Goal: Task Accomplishment & Management: Use online tool/utility

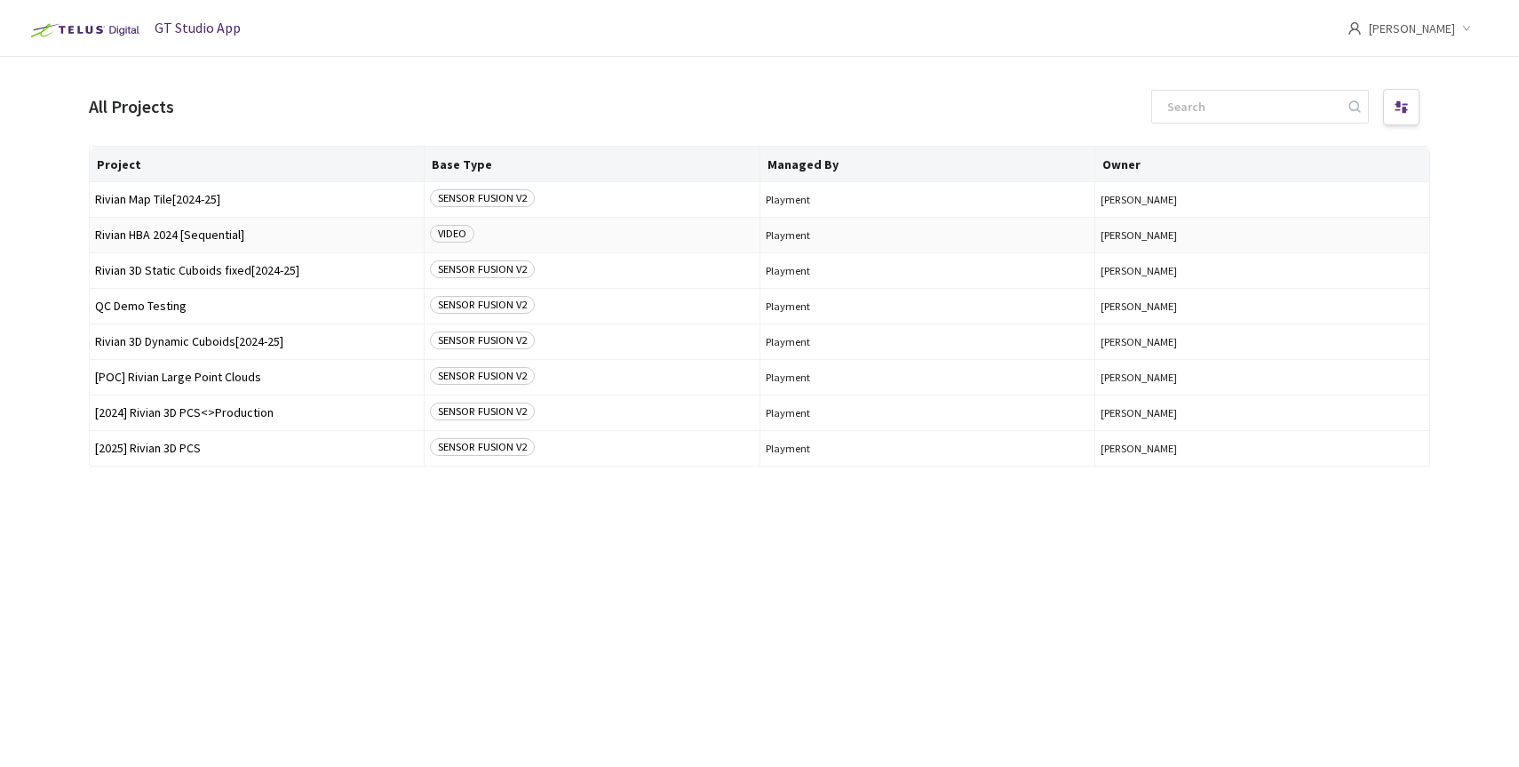
click at [180, 230] on span "Rivian HBA 2024 [Sequential]" at bounding box center [256, 234] width 323 height 13
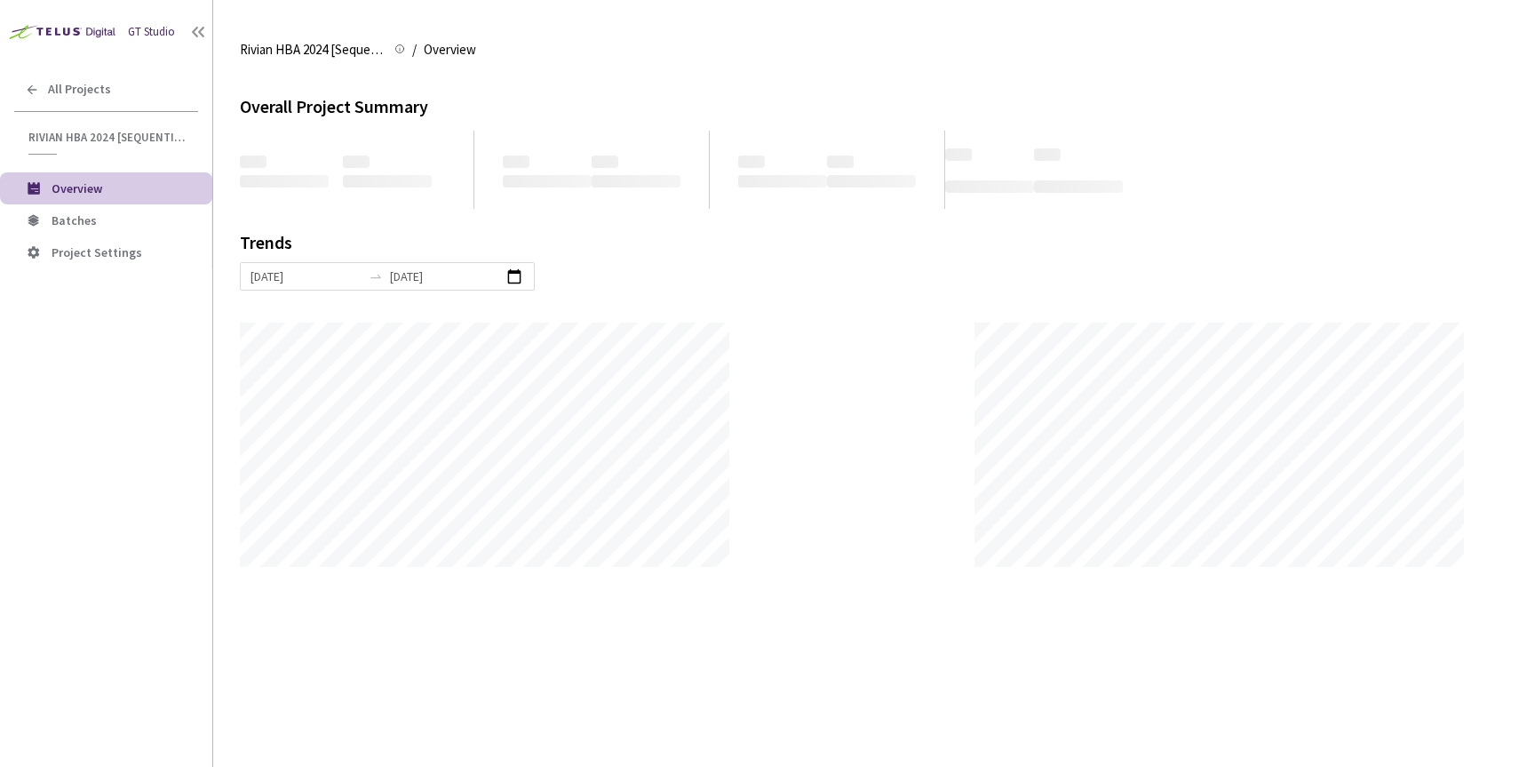
scroll to position [767, 1519]
click at [93, 214] on span "Batches" at bounding box center [125, 220] width 147 height 15
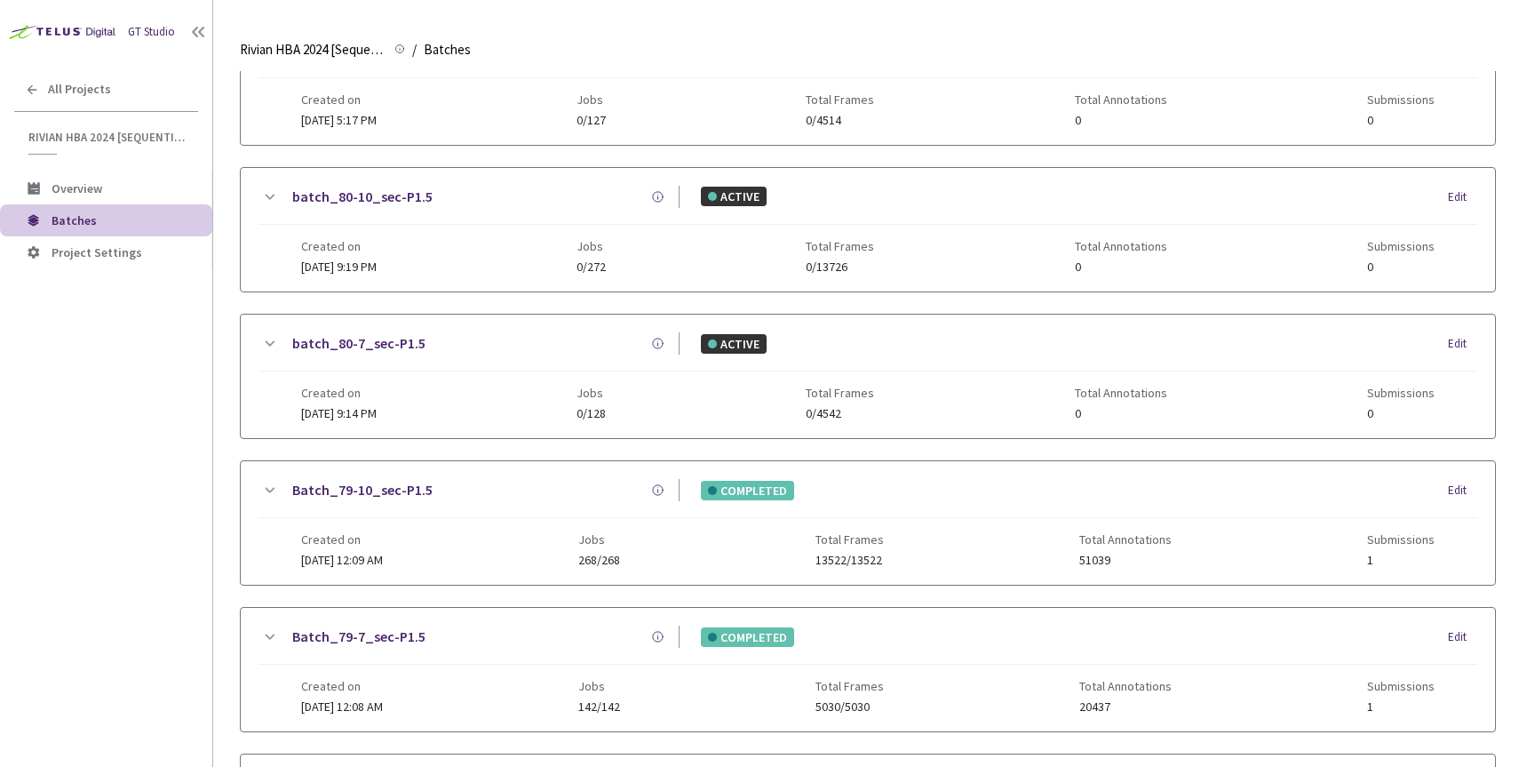
scroll to position [297, 0]
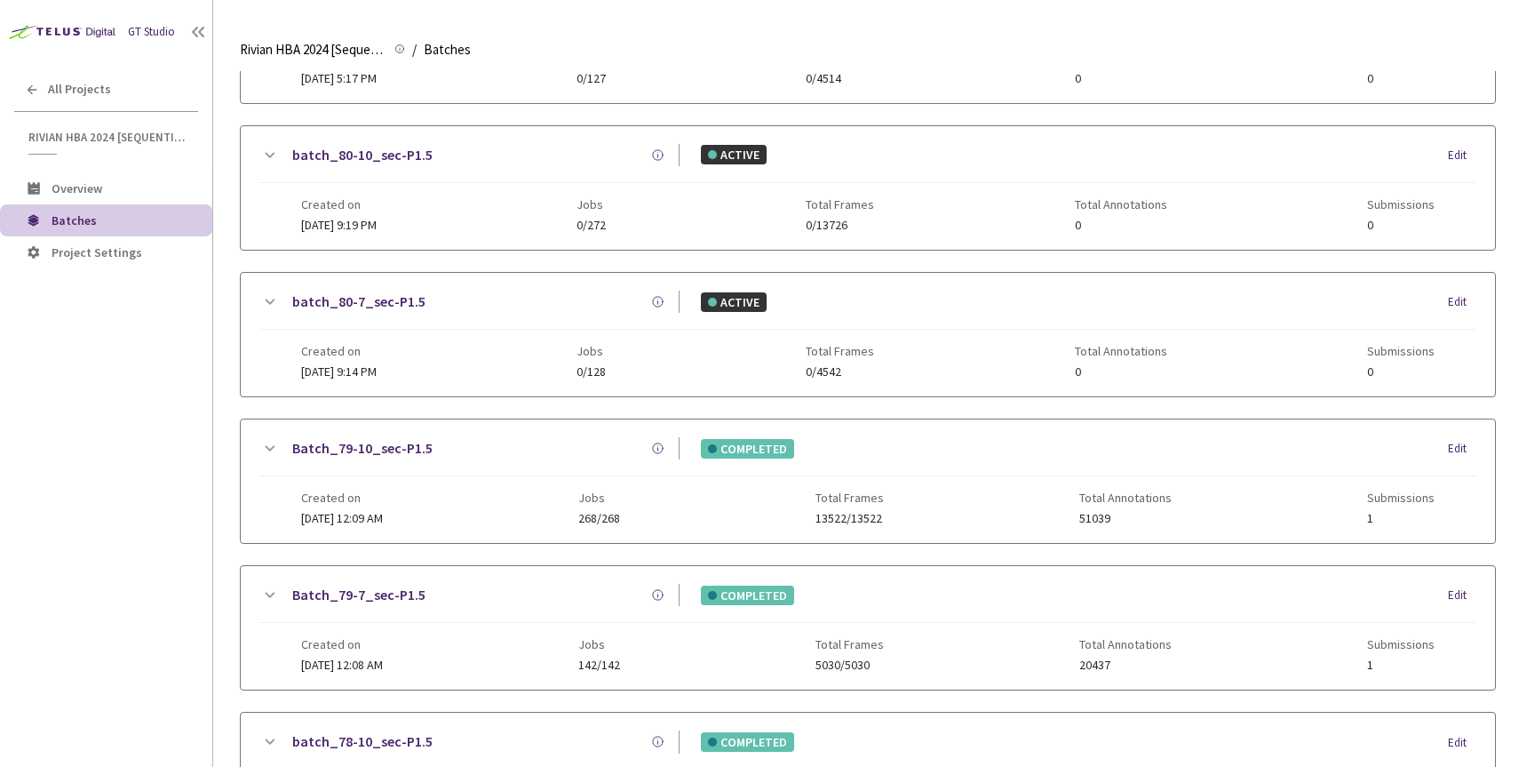
click at [372, 597] on link "Batch_79-7_sec-P1.5" at bounding box center [358, 595] width 133 height 22
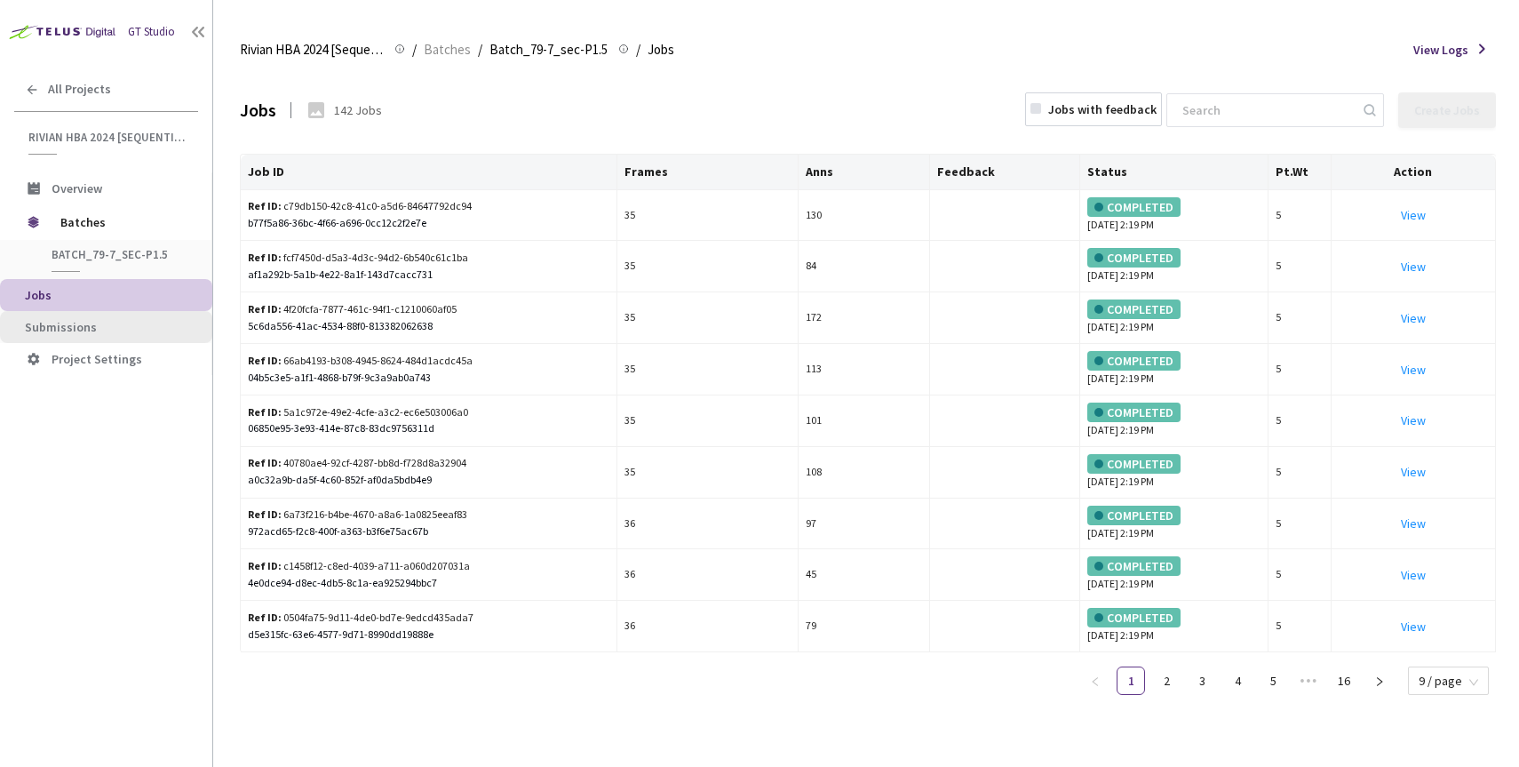
click at [67, 325] on span "Submissions" at bounding box center [61, 327] width 72 height 16
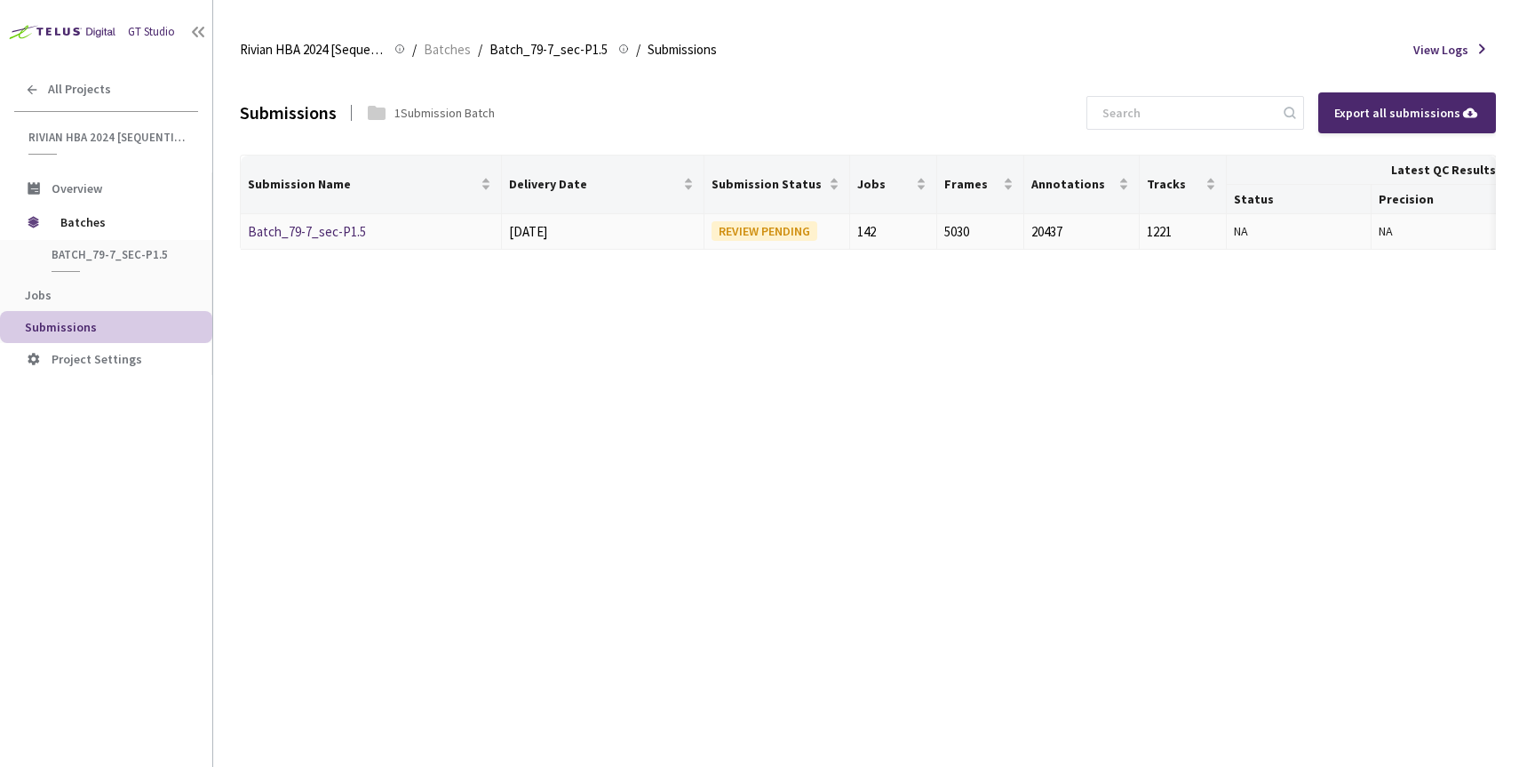
click at [300, 227] on link "Batch_79-7_sec-P1.5" at bounding box center [307, 231] width 118 height 17
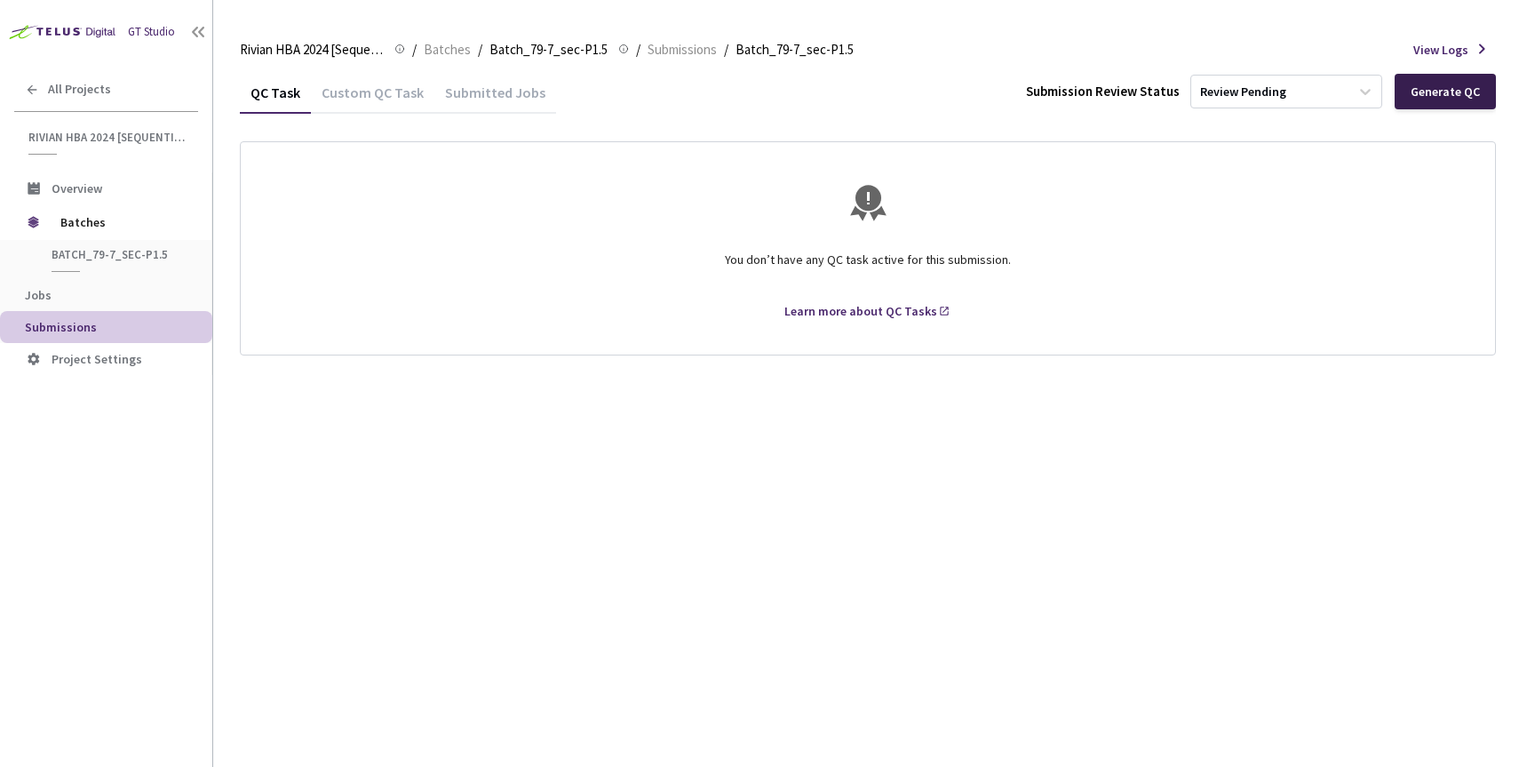
click at [1450, 99] on div "Generate QC" at bounding box center [1445, 91] width 69 height 14
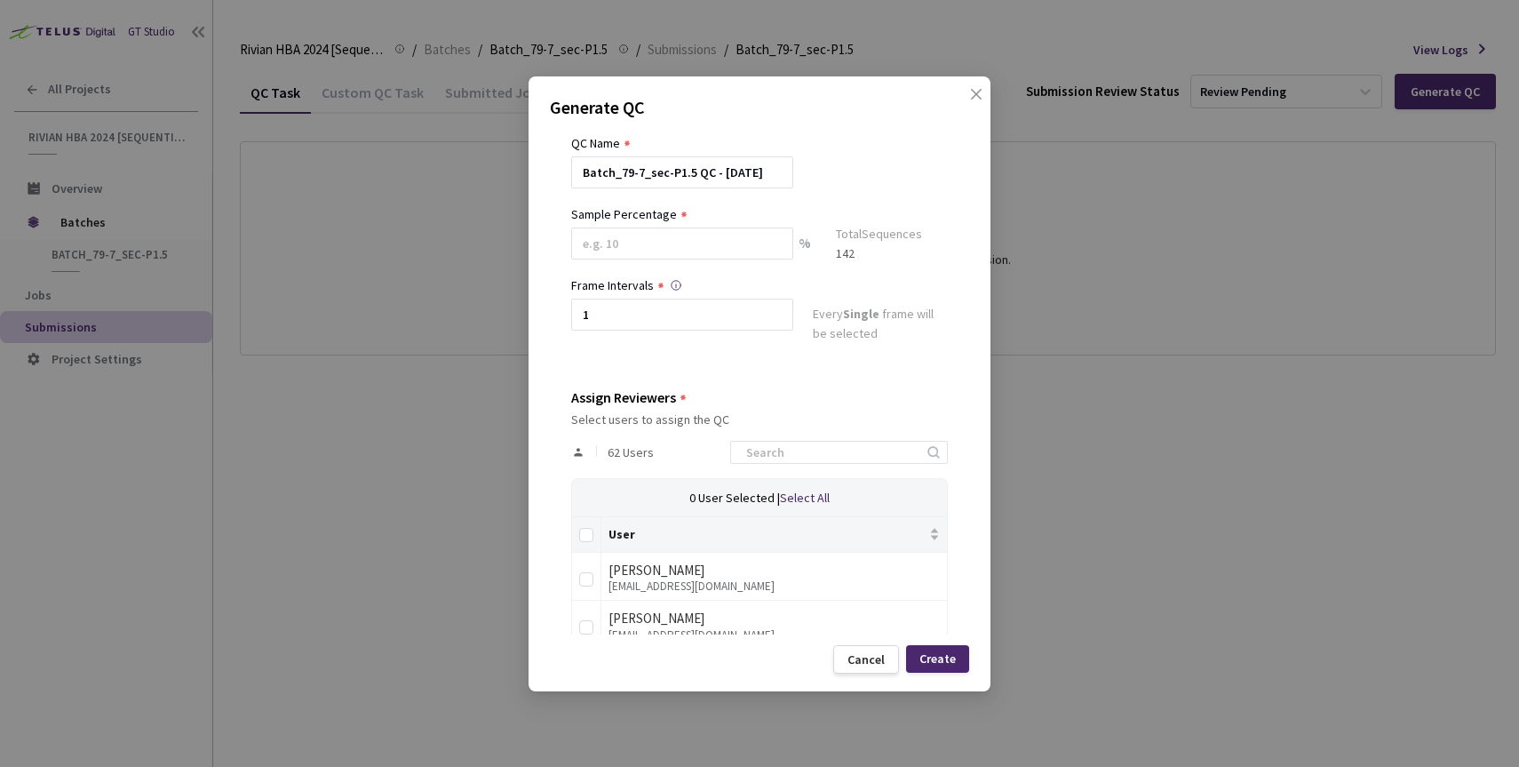
scroll to position [74, 0]
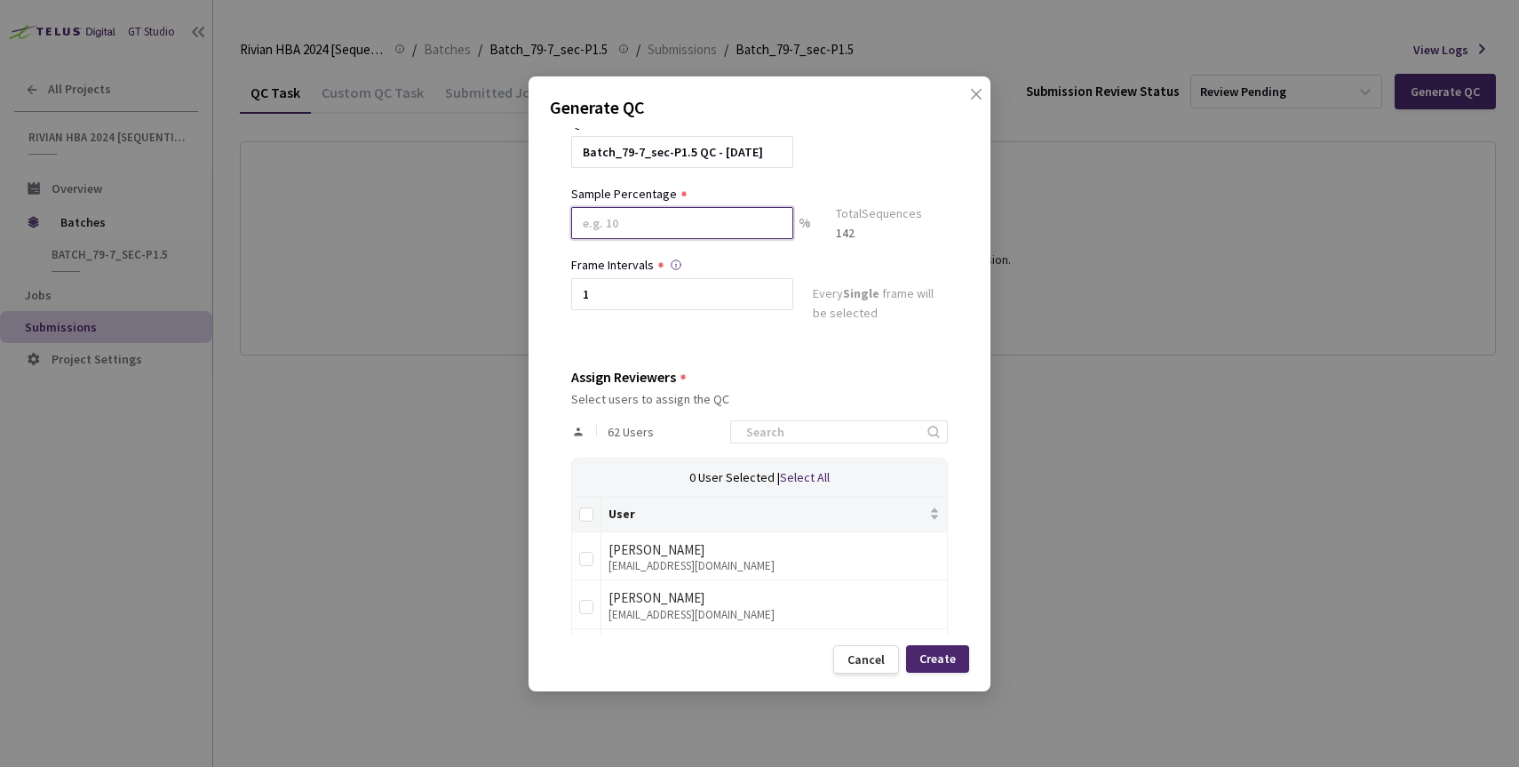
click at [619, 223] on input at bounding box center [682, 223] width 222 height 32
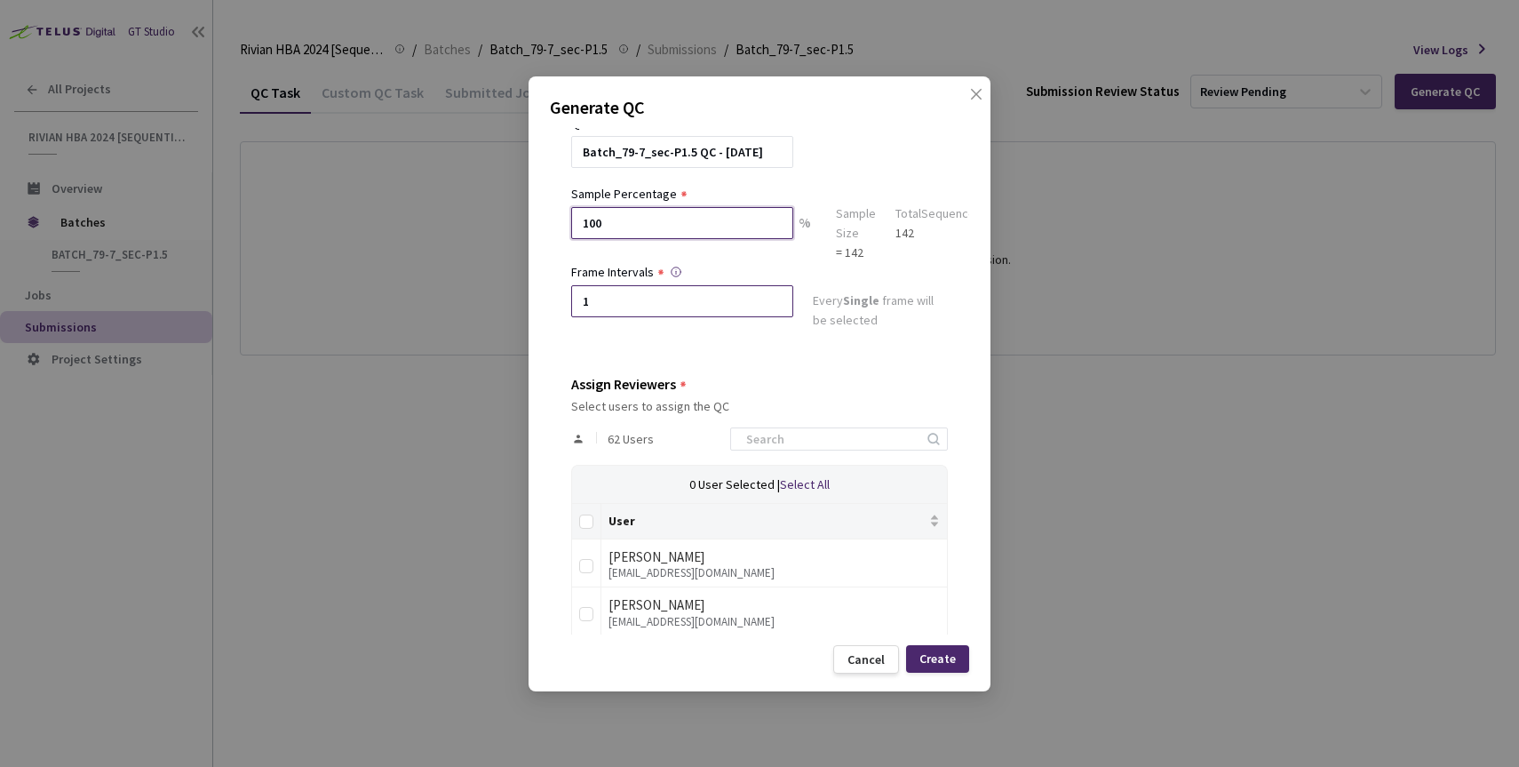
type input "100"
click at [602, 293] on input "1" at bounding box center [682, 301] width 222 height 32
type input "2"
click at [818, 437] on input at bounding box center [830, 438] width 189 height 21
click at [594, 517] on th at bounding box center [586, 522] width 29 height 36
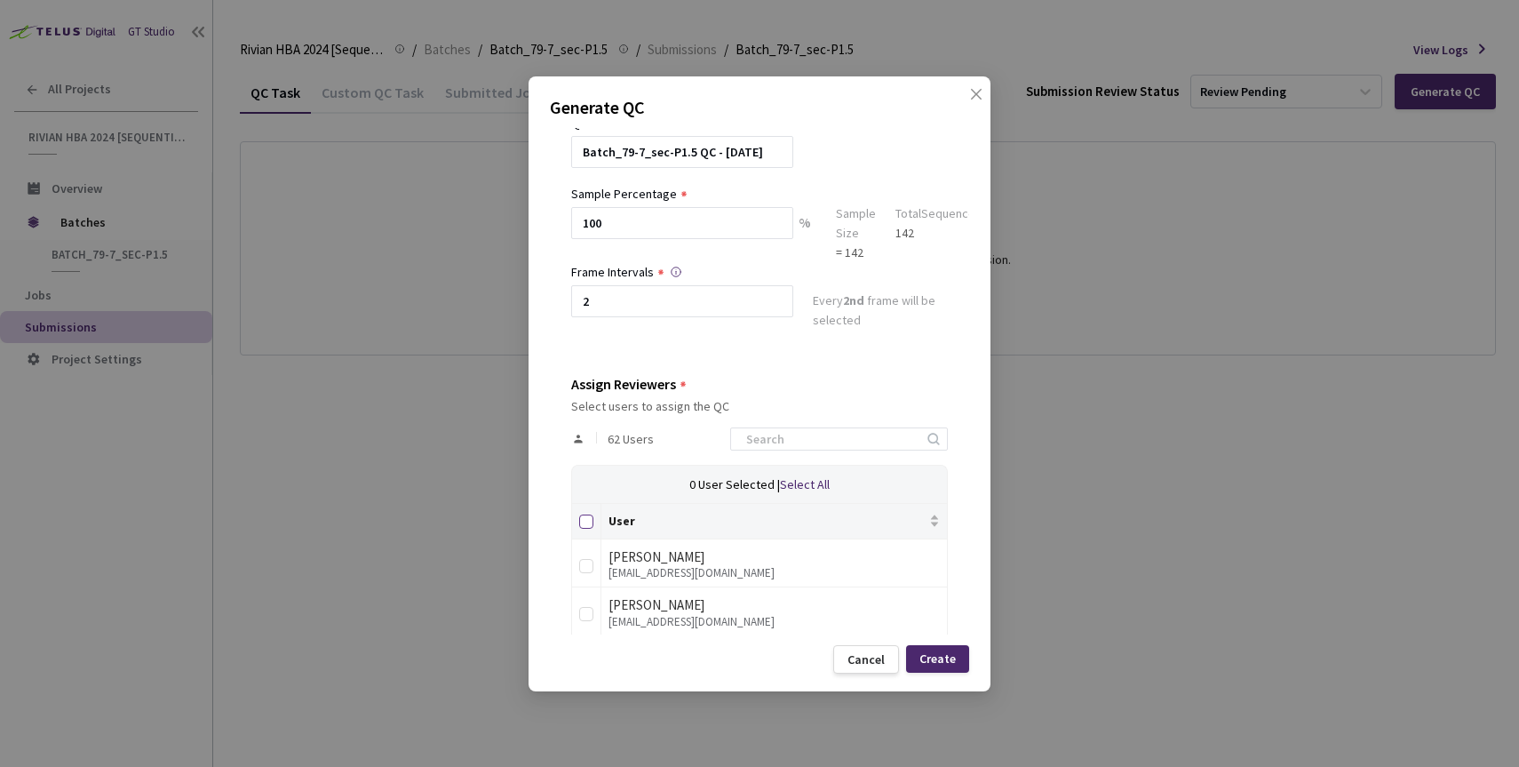
click at [586, 520] on input "Select all" at bounding box center [586, 521] width 14 height 14
checkbox input "true"
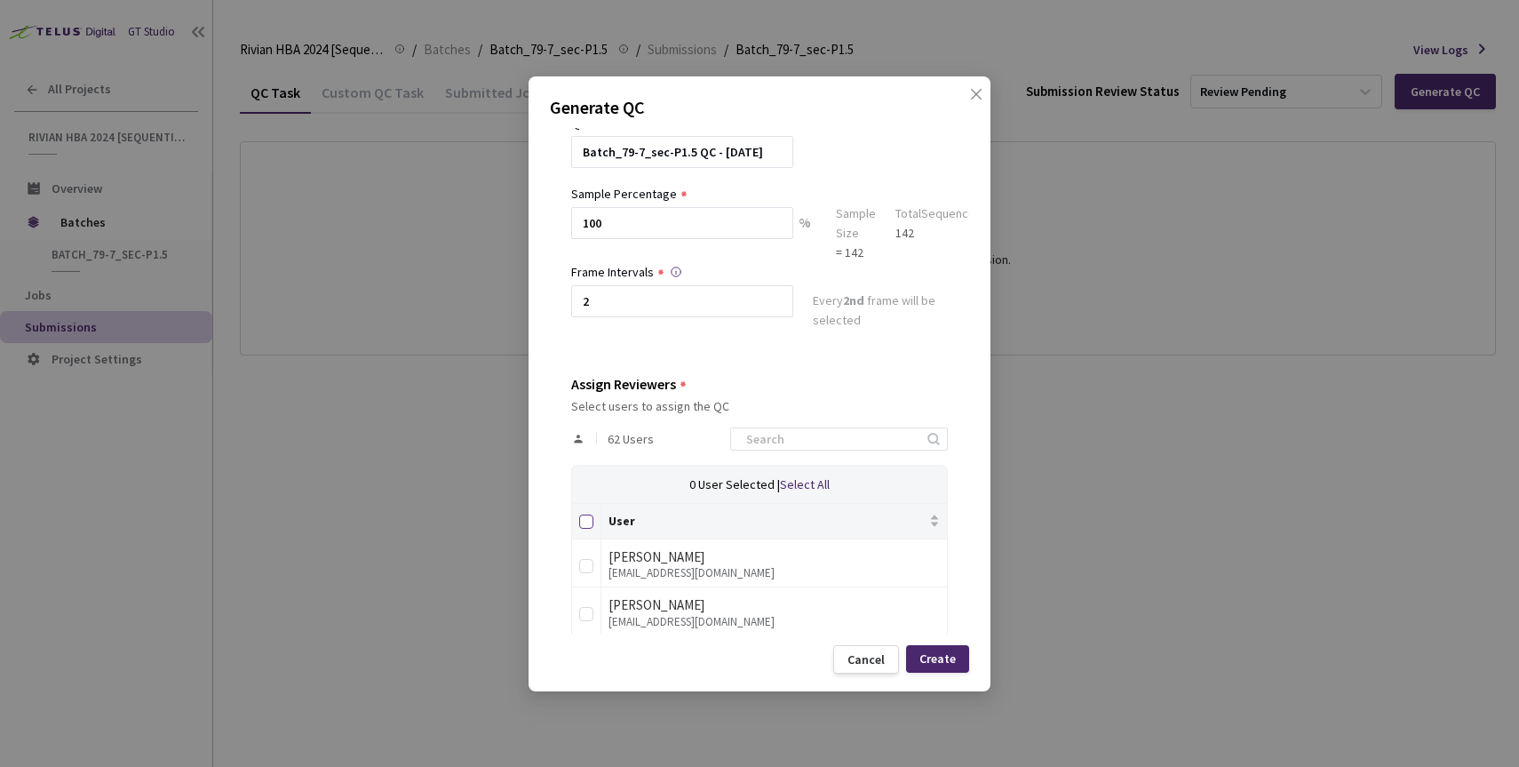
checkbox input "true"
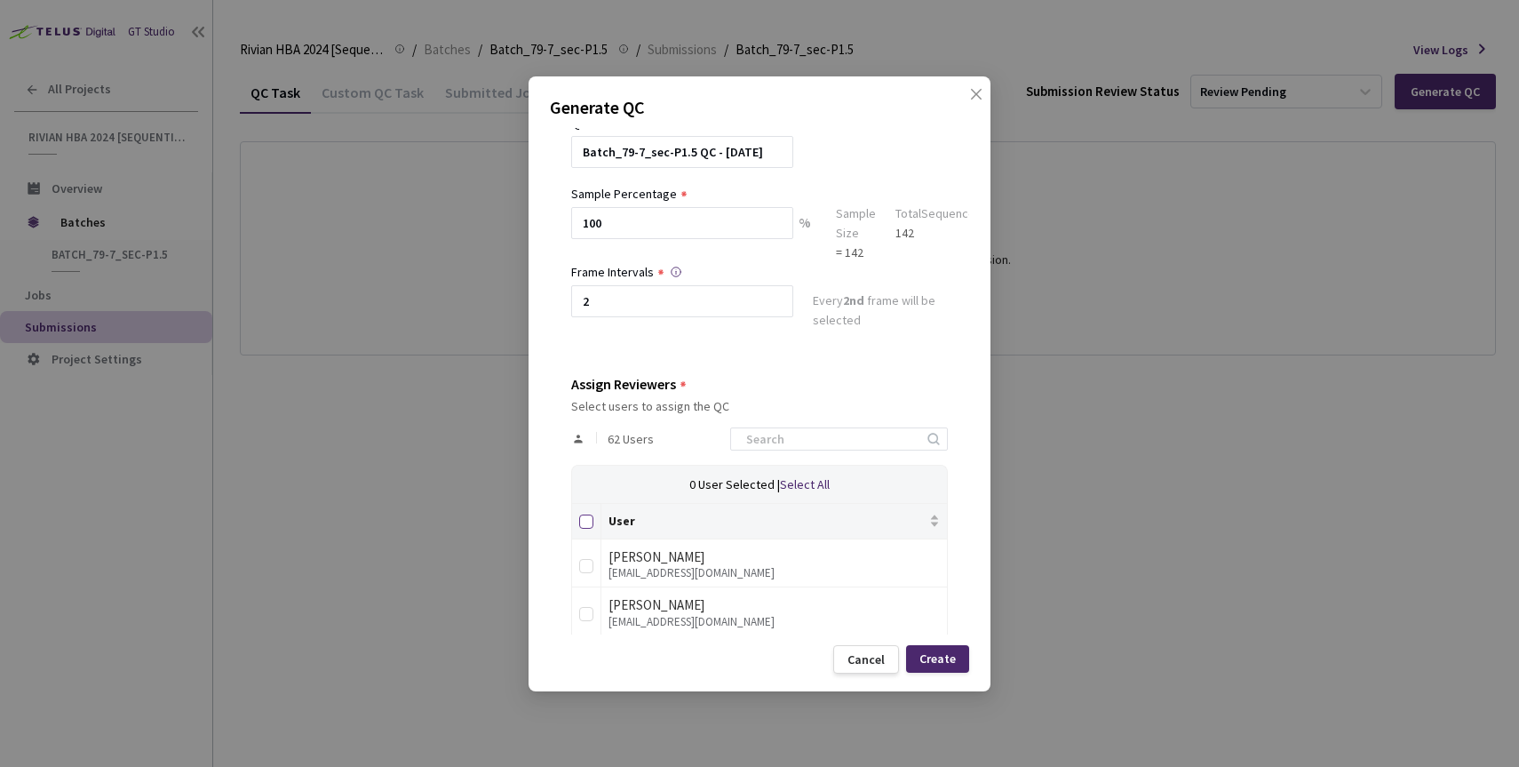
checkbox input "true"
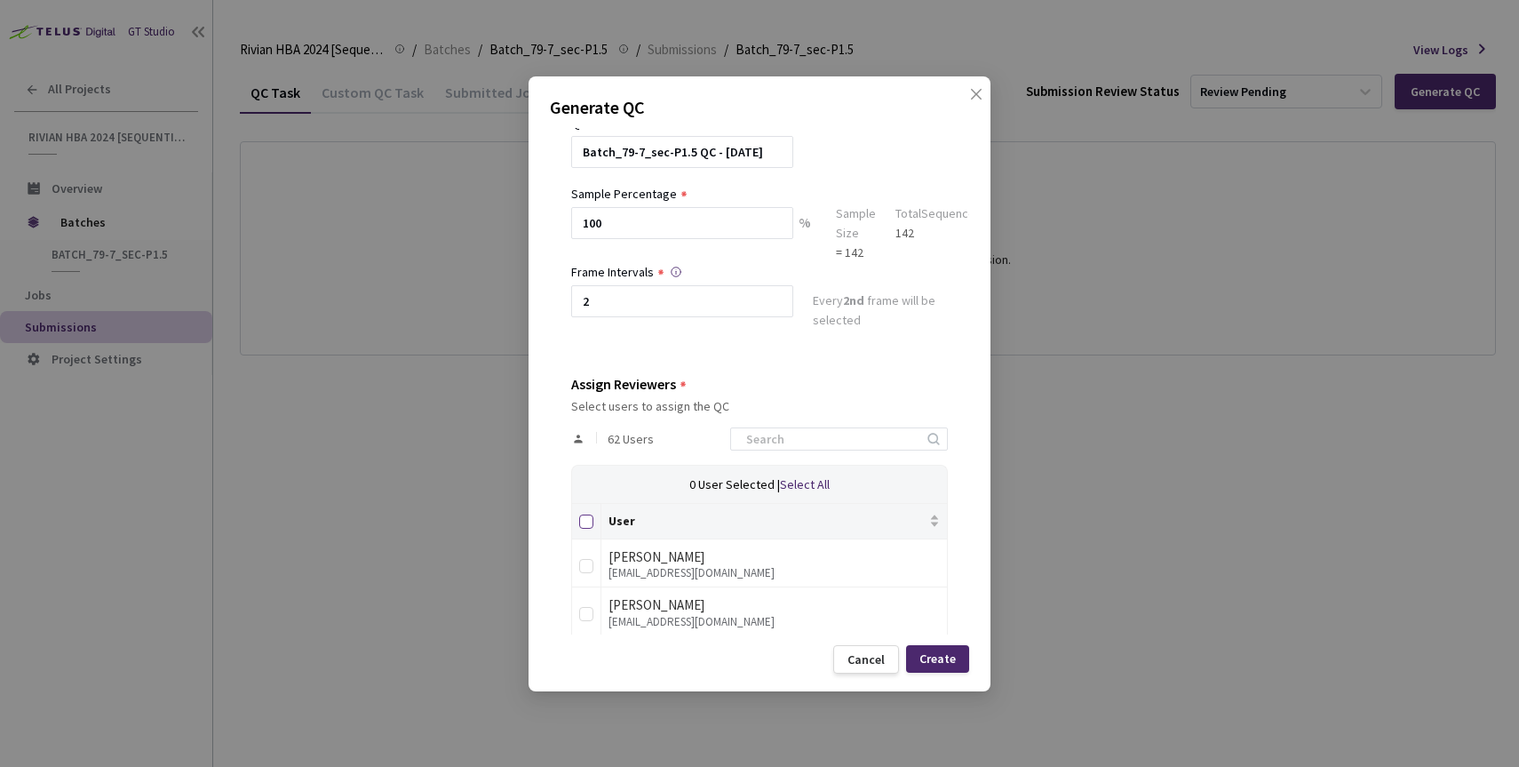
checkbox input "true"
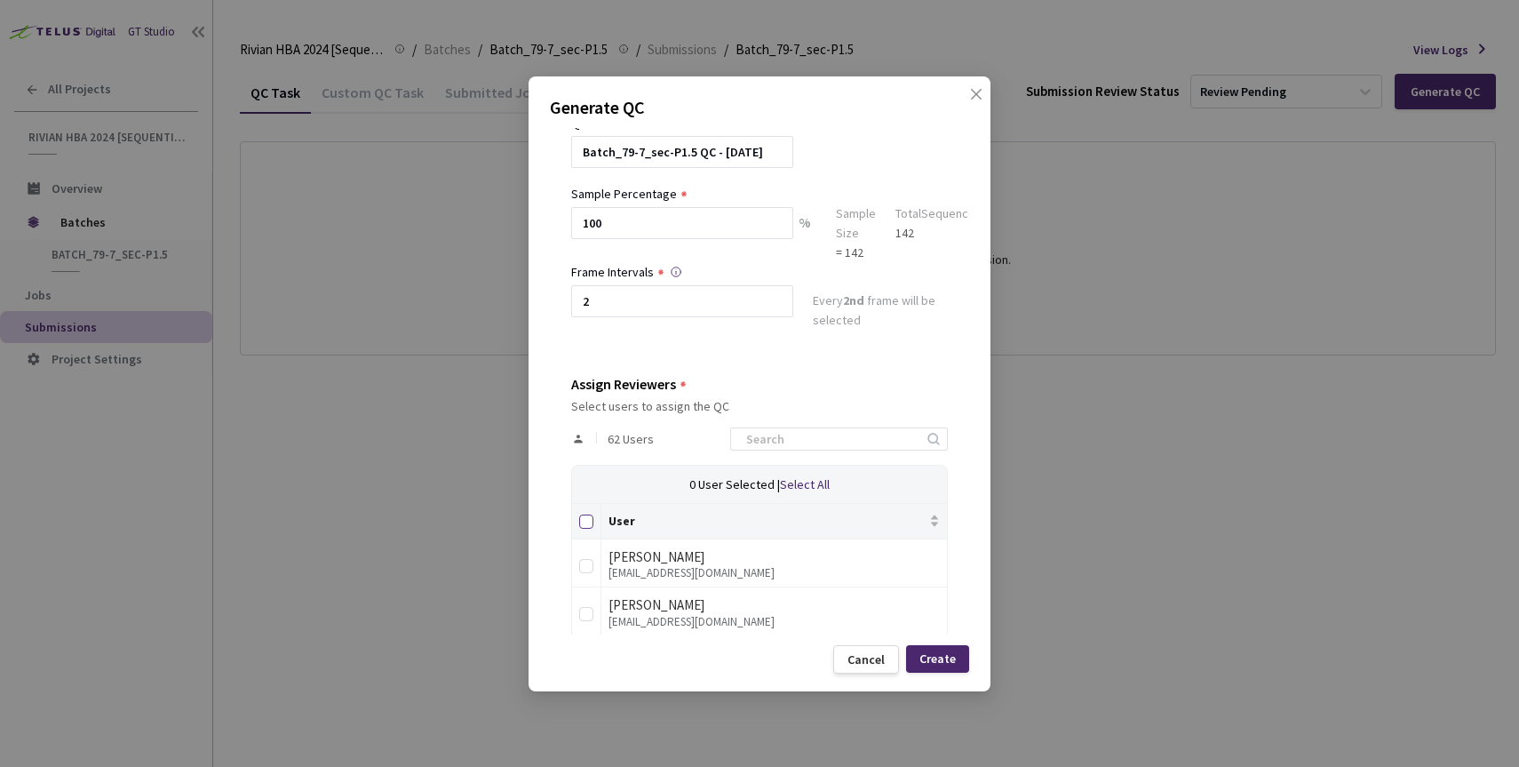
checkbox input "true"
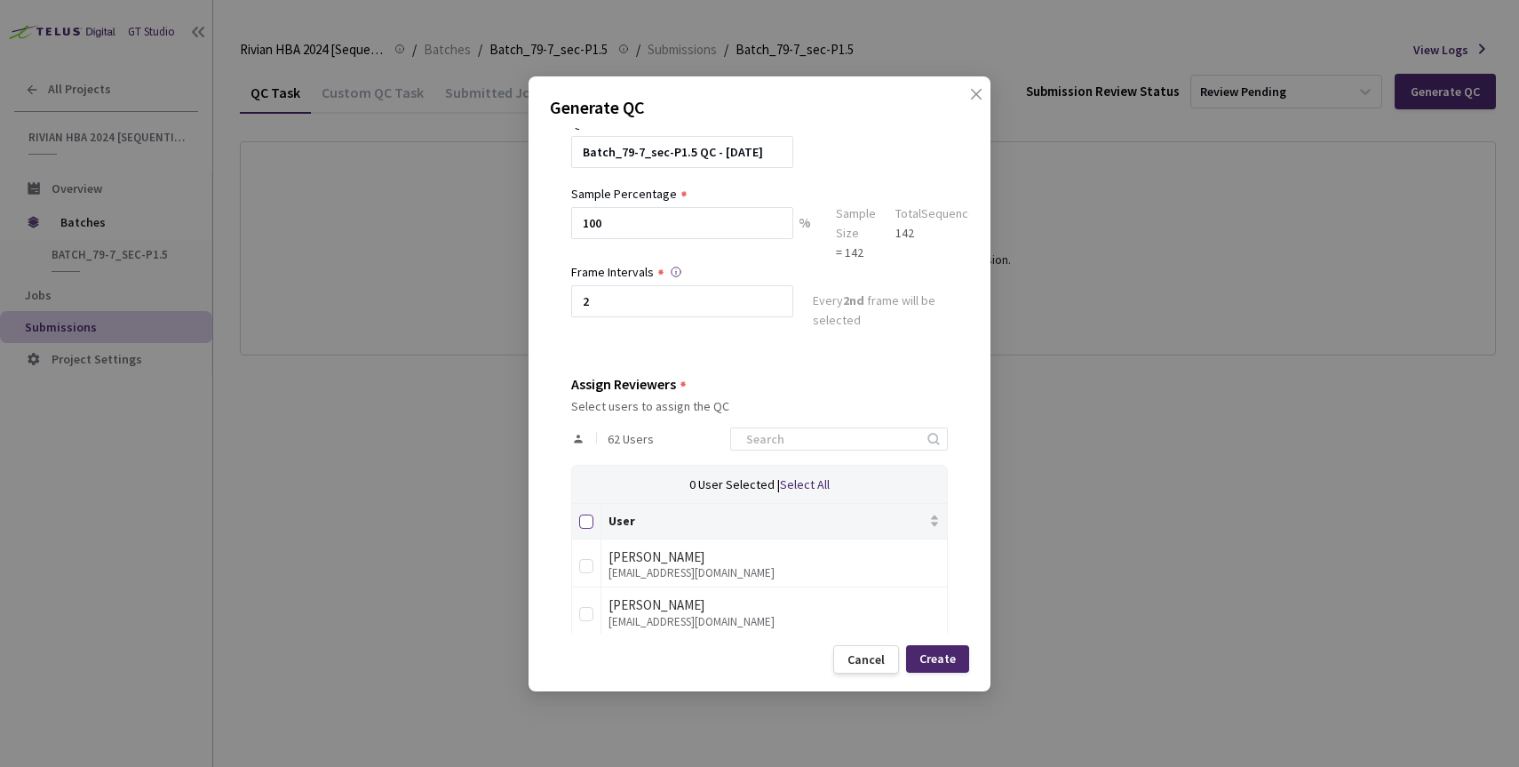
checkbox input "true"
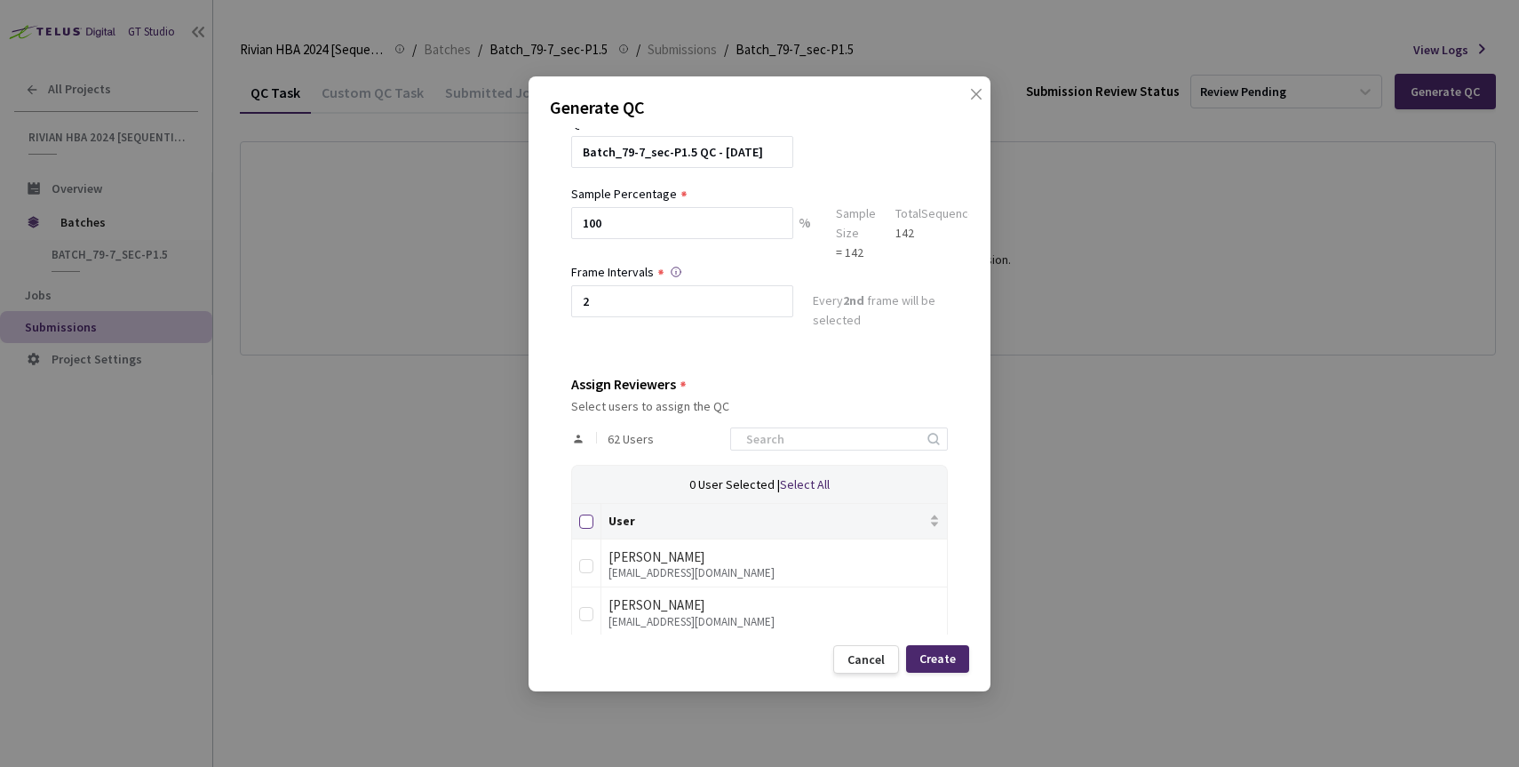
checkbox input "true"
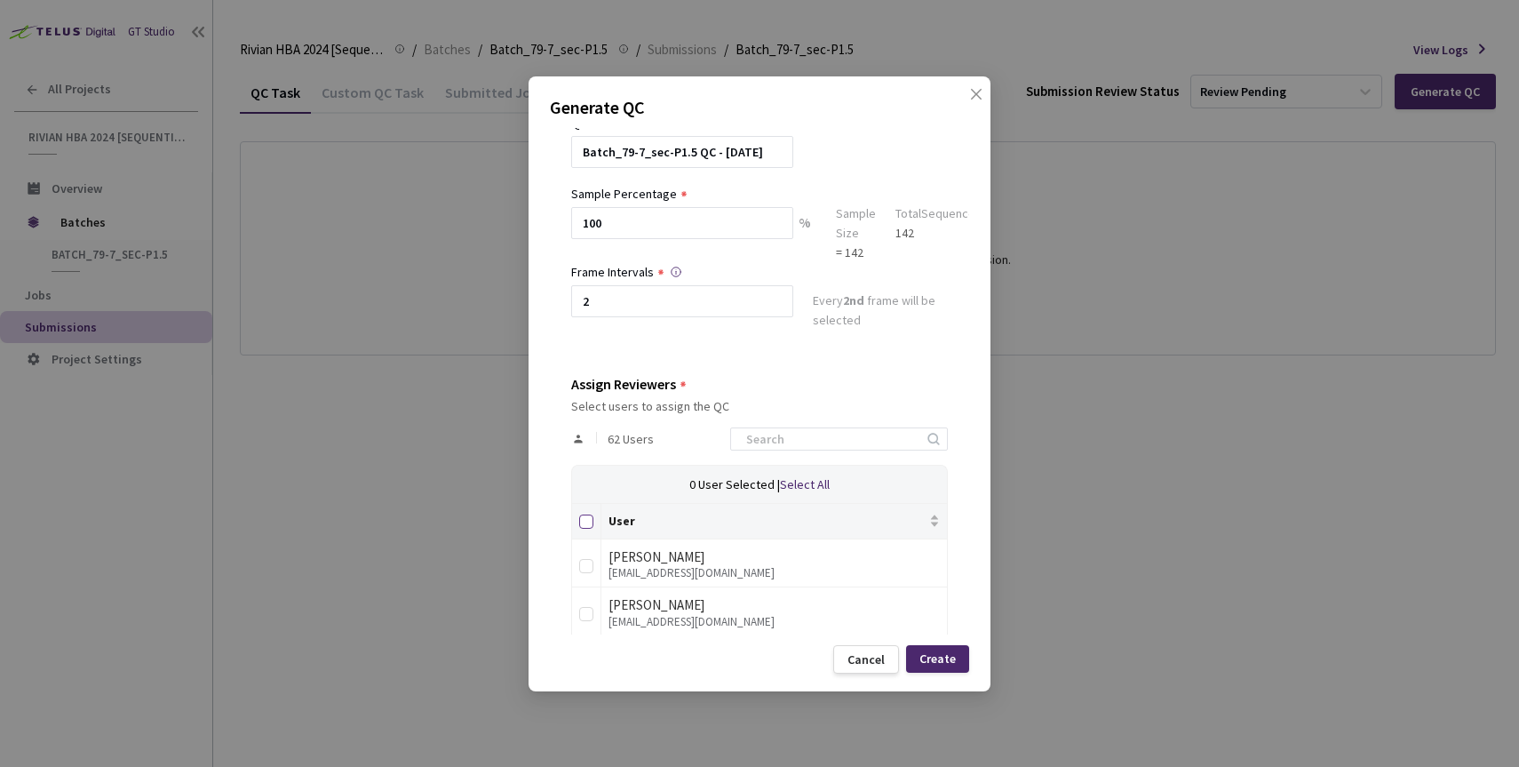
checkbox input "true"
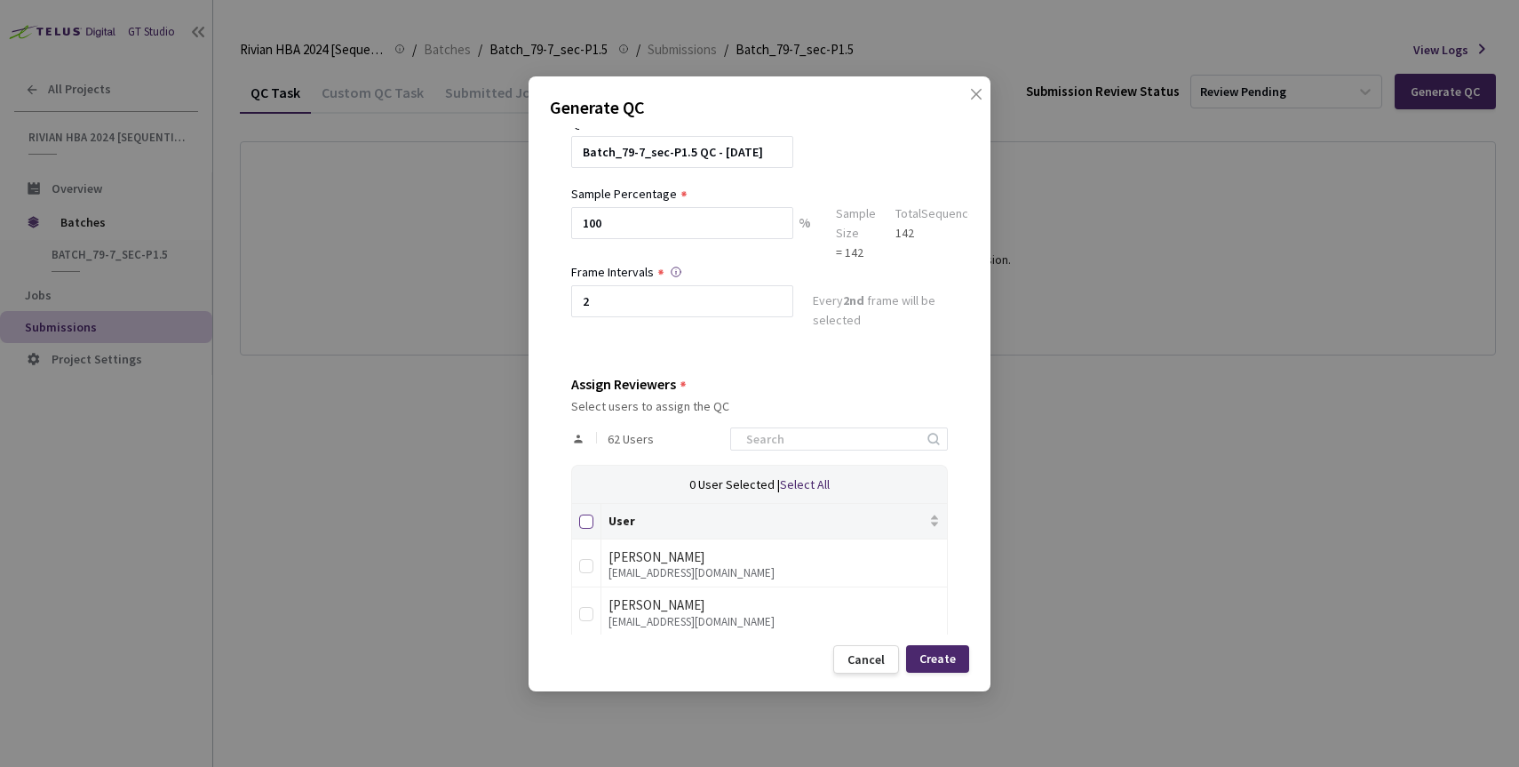
checkbox input "true"
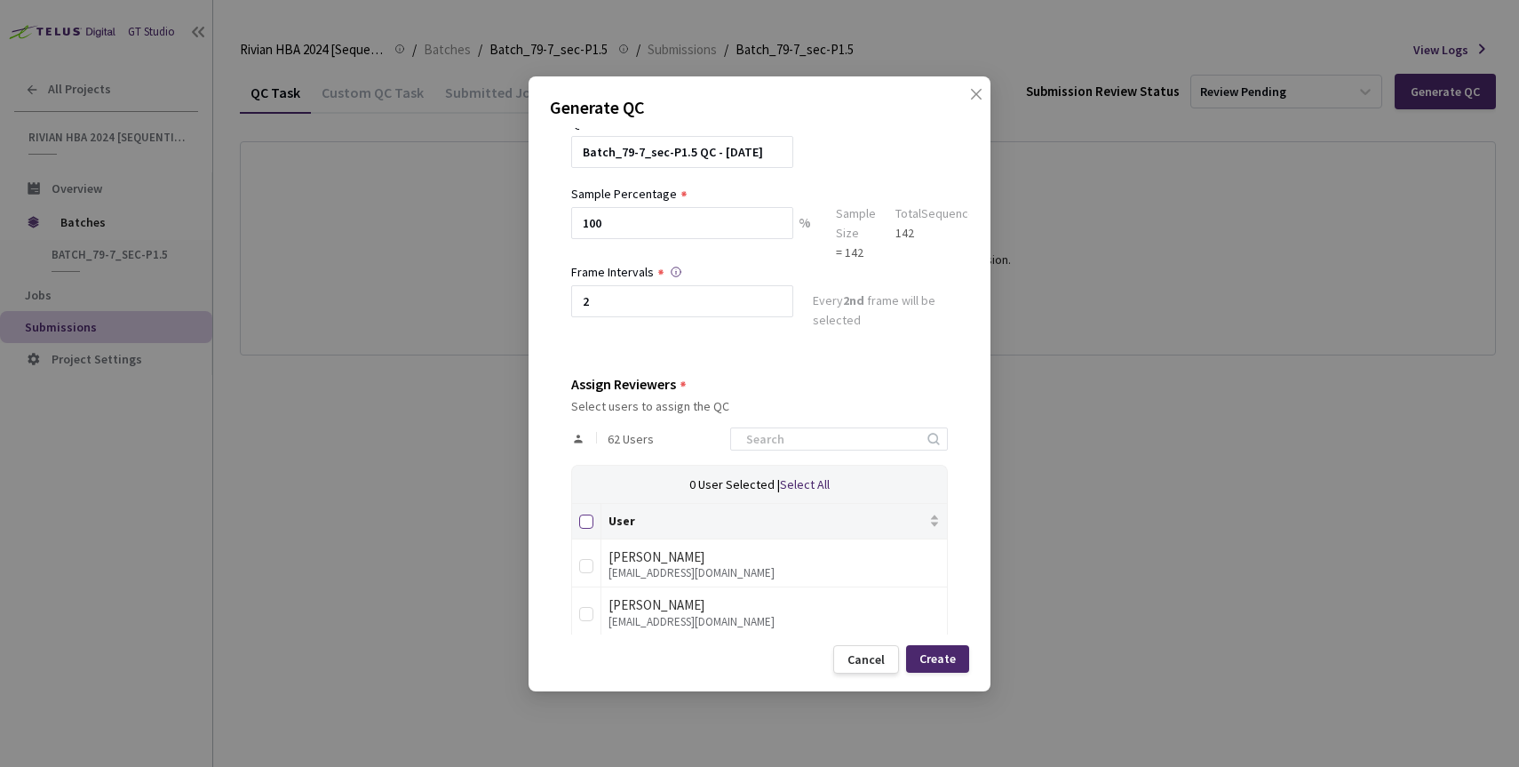
checkbox input "true"
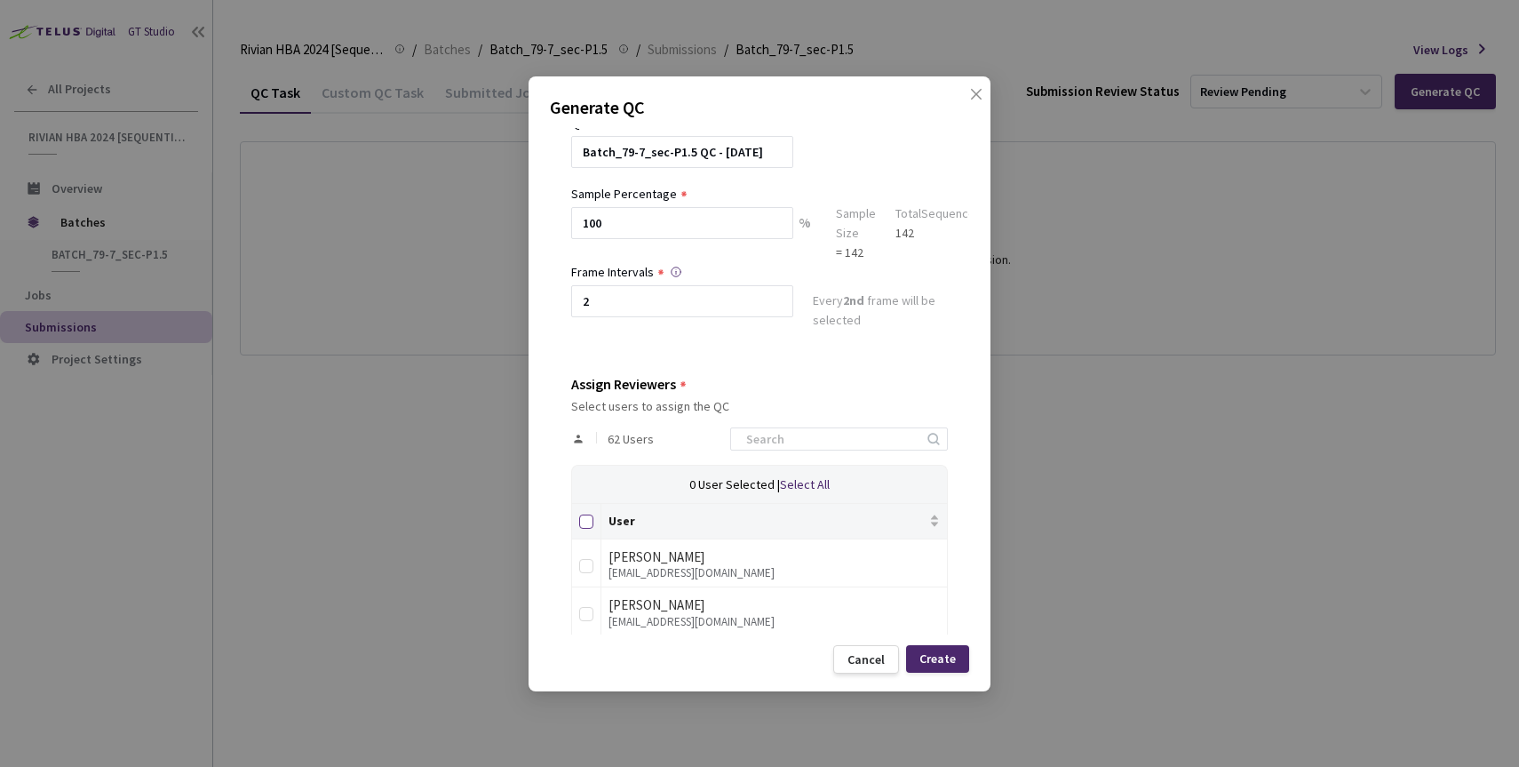
checkbox input "true"
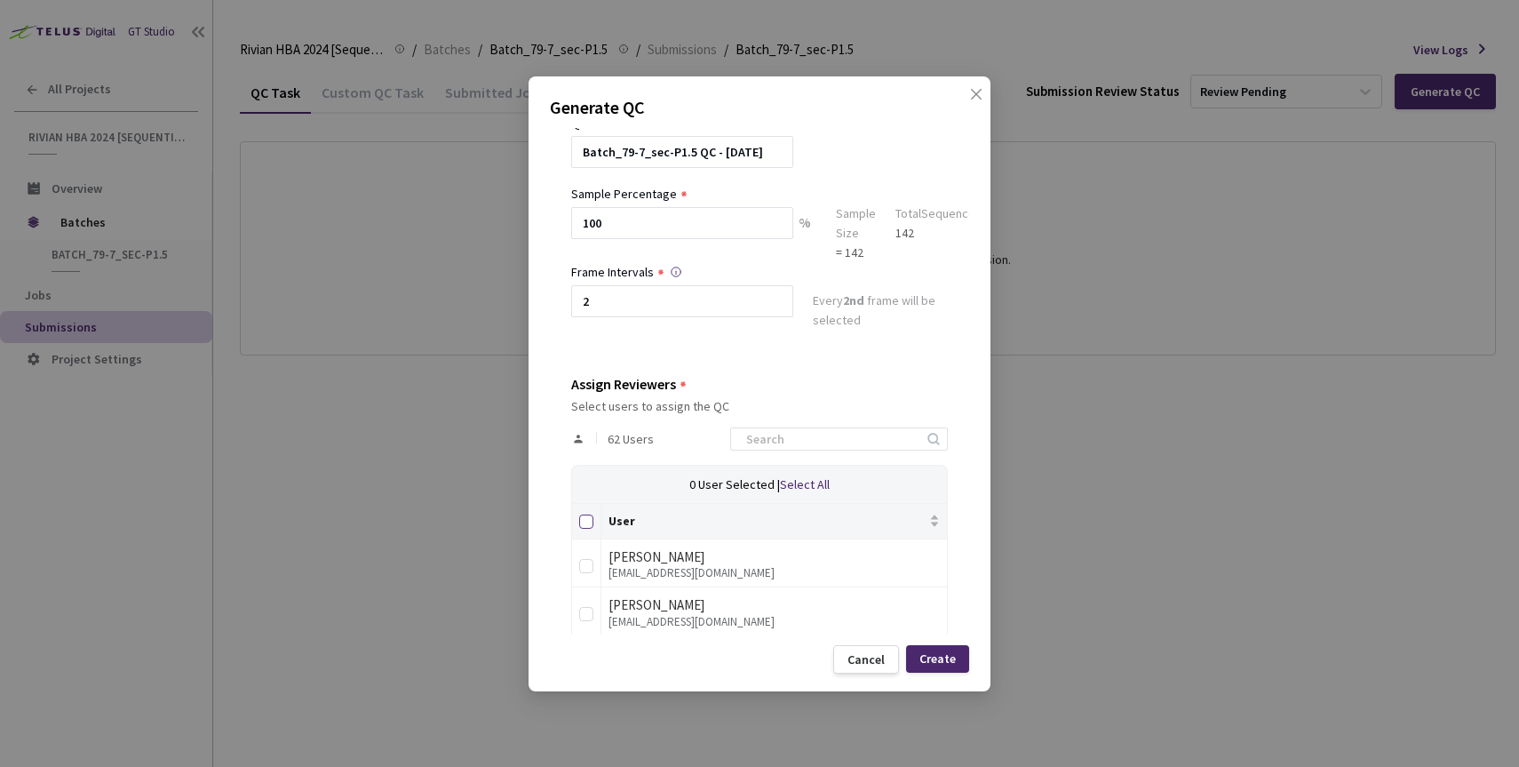
checkbox input "true"
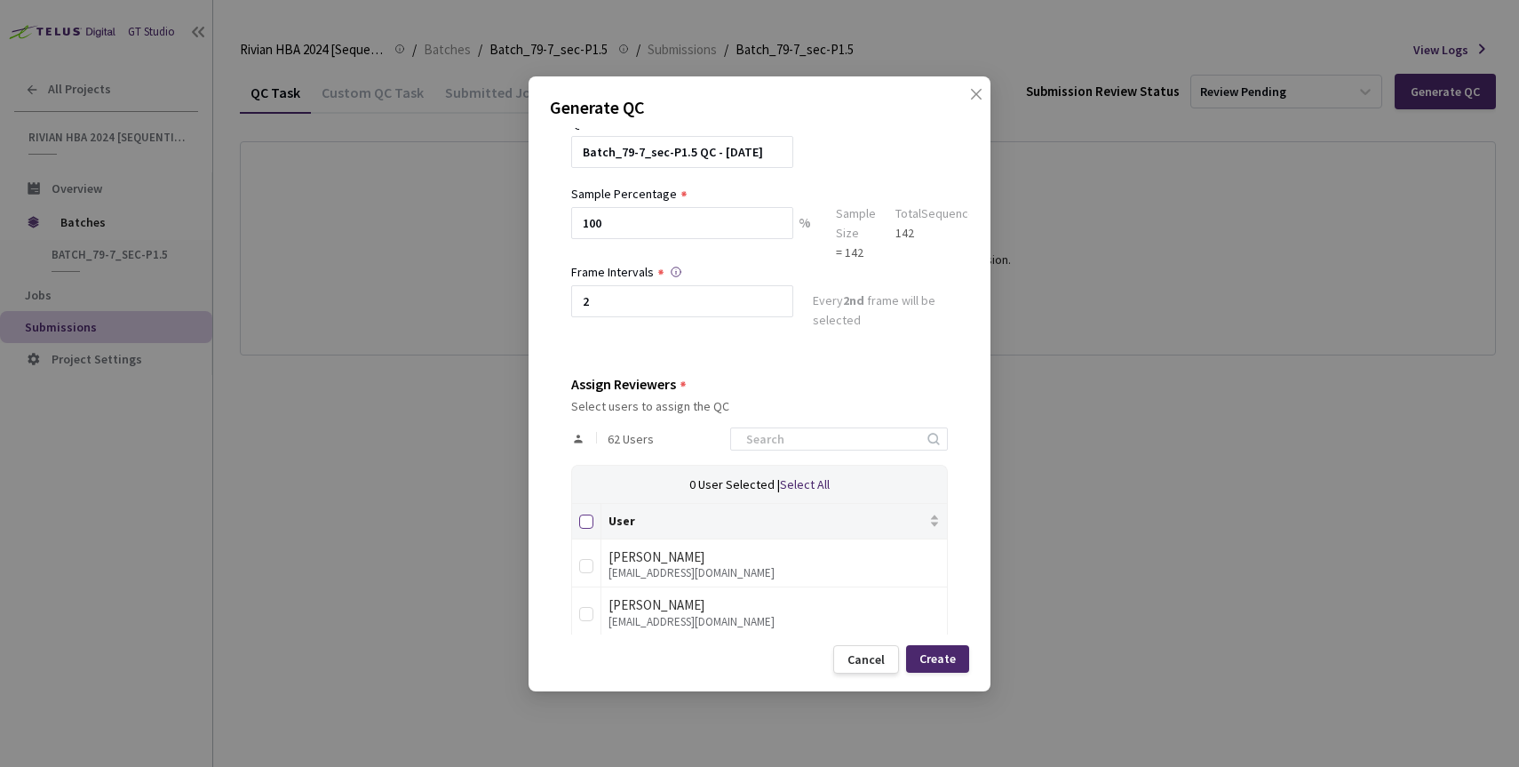
checkbox input "true"
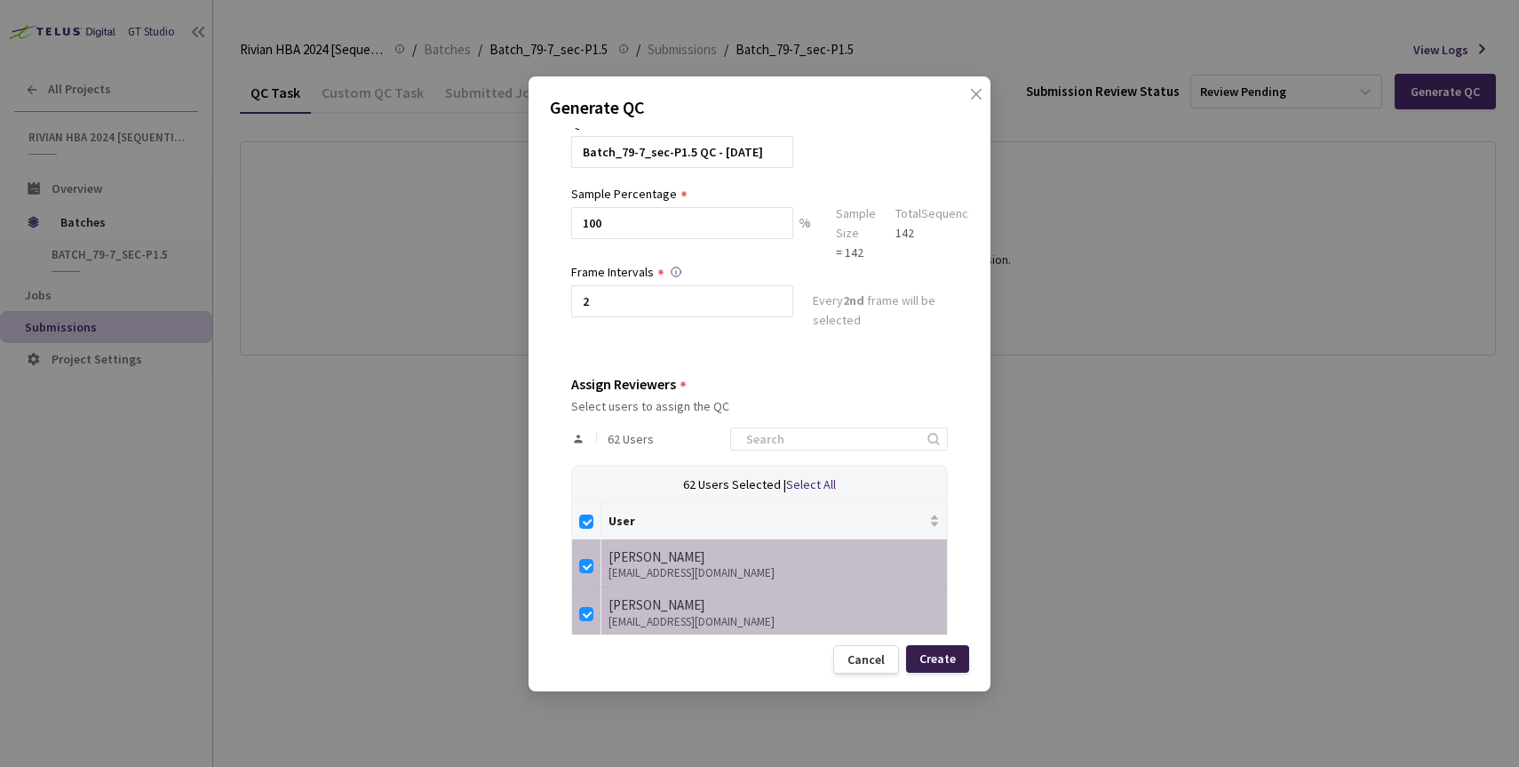
click at [935, 657] on div "Create" at bounding box center [937, 658] width 36 height 14
